Goal: Task Accomplishment & Management: Manage account settings

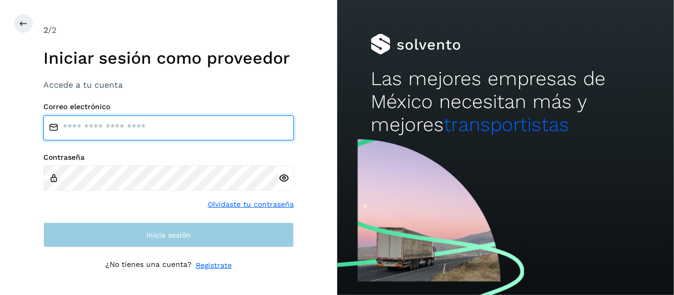
type input "**********"
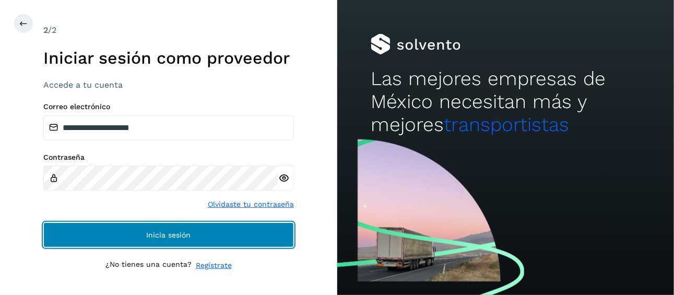
click at [162, 238] on span "Inicia sesión" at bounding box center [168, 234] width 44 height 7
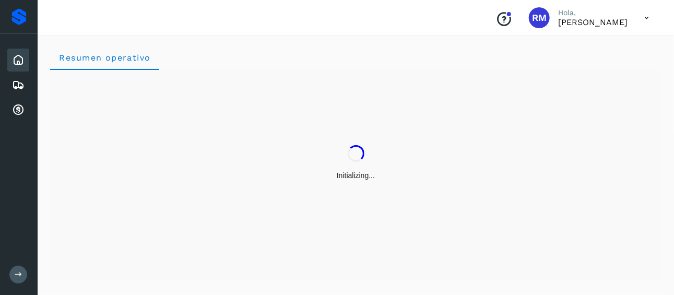
click at [14, 280] on button at bounding box center [18, 275] width 18 height 18
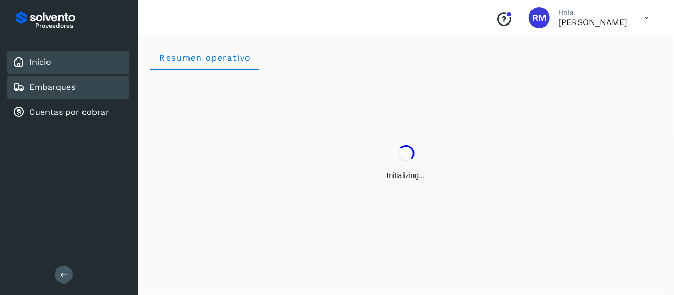
click at [78, 87] on div "Embarques" at bounding box center [68, 87] width 122 height 23
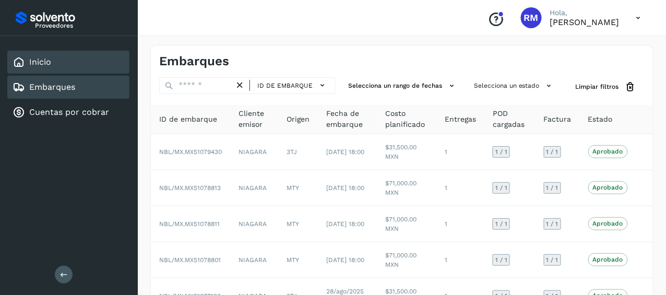
click at [86, 71] on div "Inicio" at bounding box center [68, 62] width 122 height 23
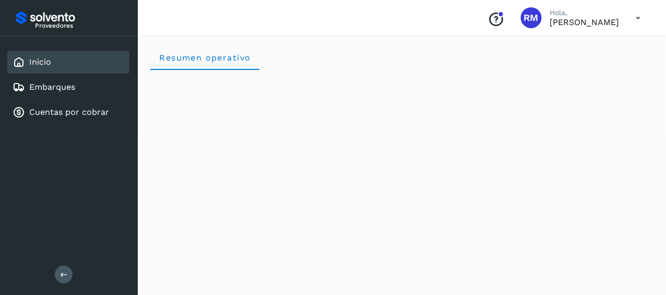
click at [636, 18] on icon at bounding box center [638, 17] width 21 height 21
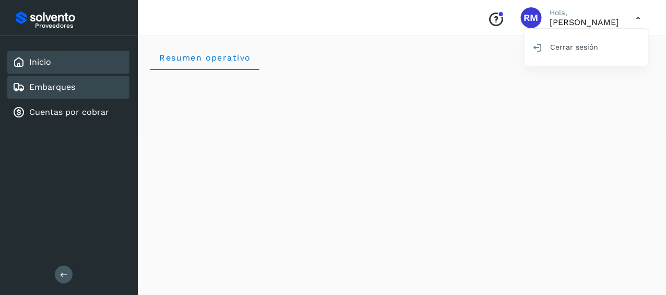
click at [52, 86] on link "Embarques" at bounding box center [52, 87] width 46 height 10
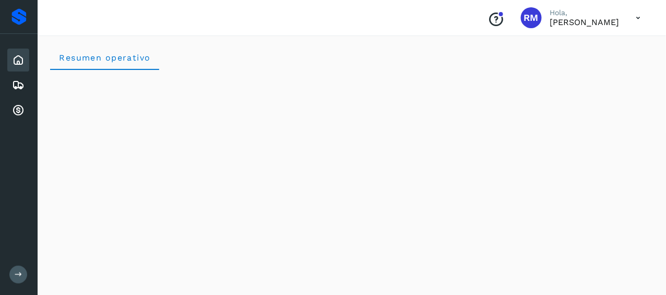
click at [627, 24] on div "Conoce nuestros beneficios [PERSON_NAME], [PERSON_NAME]" at bounding box center [564, 18] width 170 height 24
click at [641, 16] on icon at bounding box center [638, 17] width 21 height 21
click at [558, 46] on div "Cerrar sesión" at bounding box center [587, 47] width 124 height 20
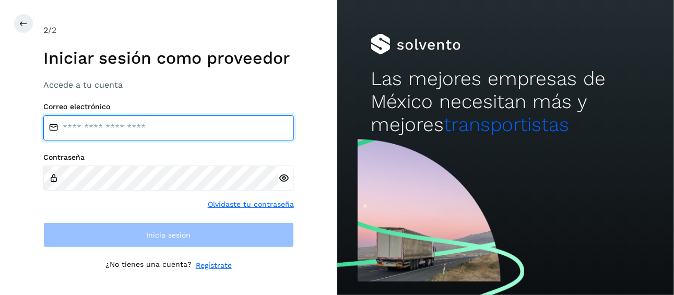
type input "**********"
